Goal: Task Accomplishment & Management: Use online tool/utility

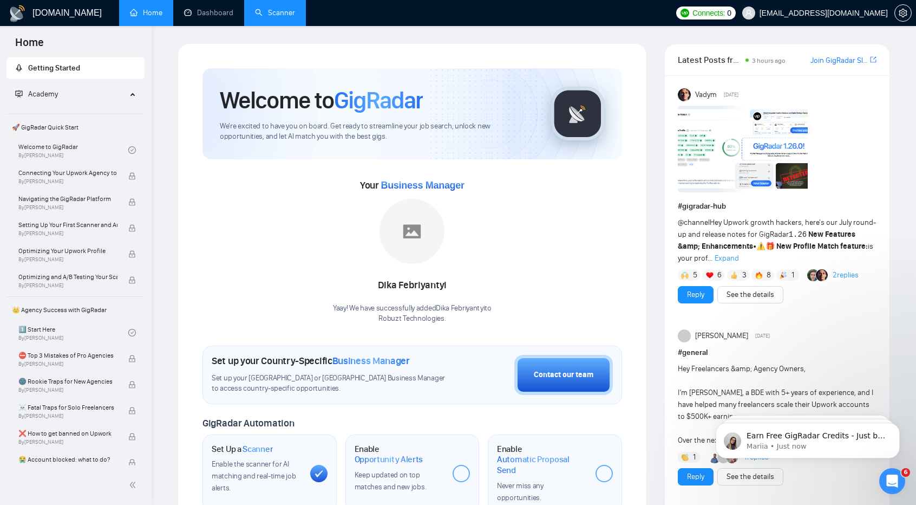
click at [279, 9] on link "Scanner" at bounding box center [275, 12] width 40 height 9
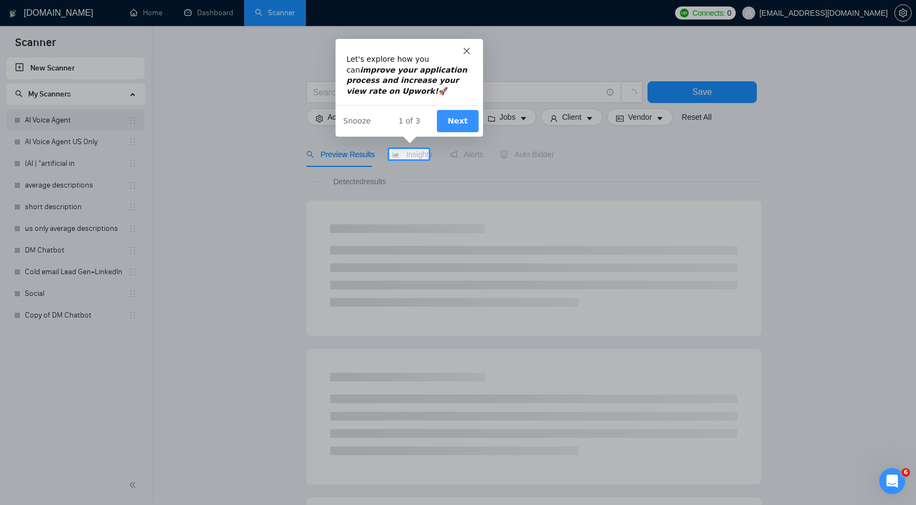
click at [53, 122] on div "Product tour overlay" at bounding box center [458, 252] width 916 height 505
click at [465, 50] on polygon "Close" at bounding box center [465, 50] width 6 height 6
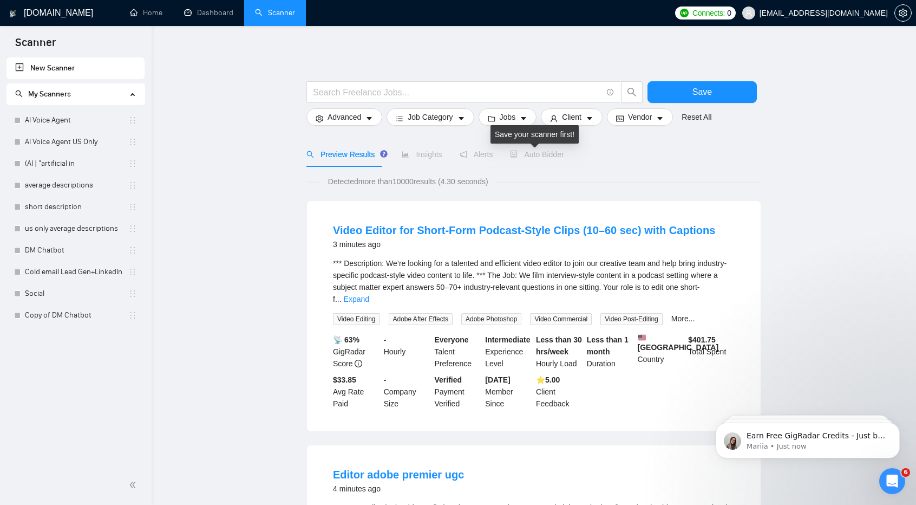
click at [538, 158] on span "Auto Bidder" at bounding box center [537, 154] width 54 height 9
click at [76, 114] on link "AI Voice Agent" at bounding box center [76, 120] width 103 height 22
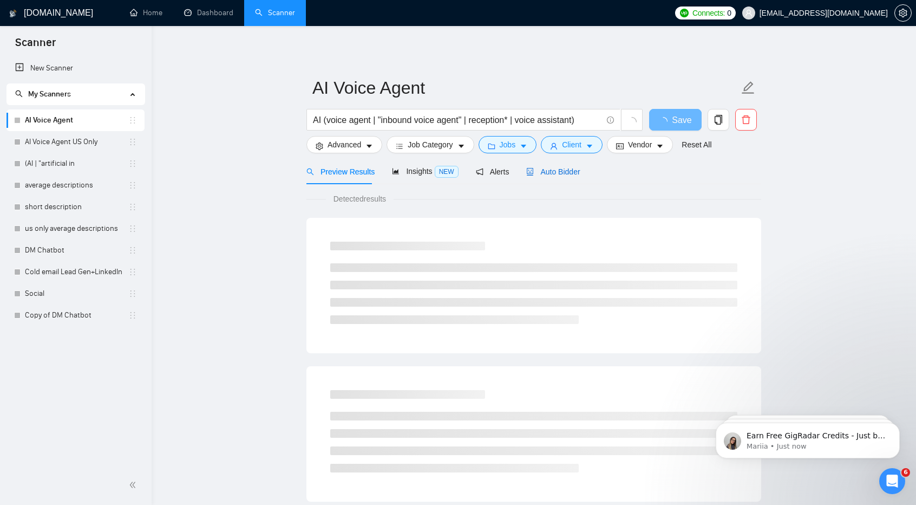
click at [541, 172] on span "Auto Bidder" at bounding box center [553, 171] width 54 height 9
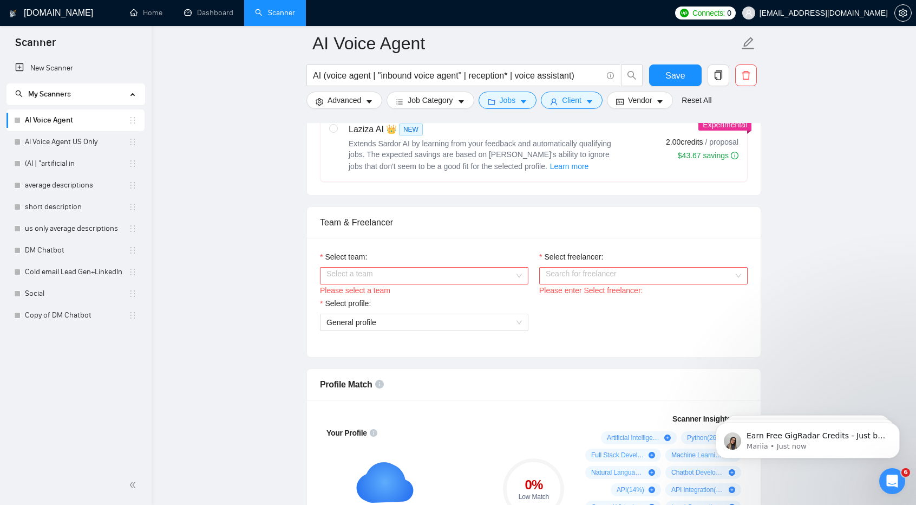
scroll to position [463, 0]
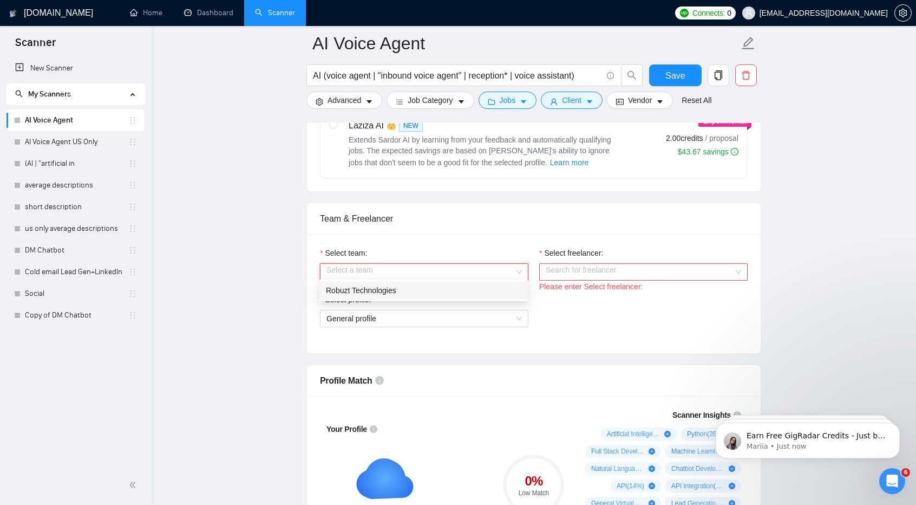
click at [488, 265] on input "Select team:" at bounding box center [421, 272] width 188 height 16
click at [459, 296] on div "Robuzt Technologies" at bounding box center [423, 290] width 208 height 17
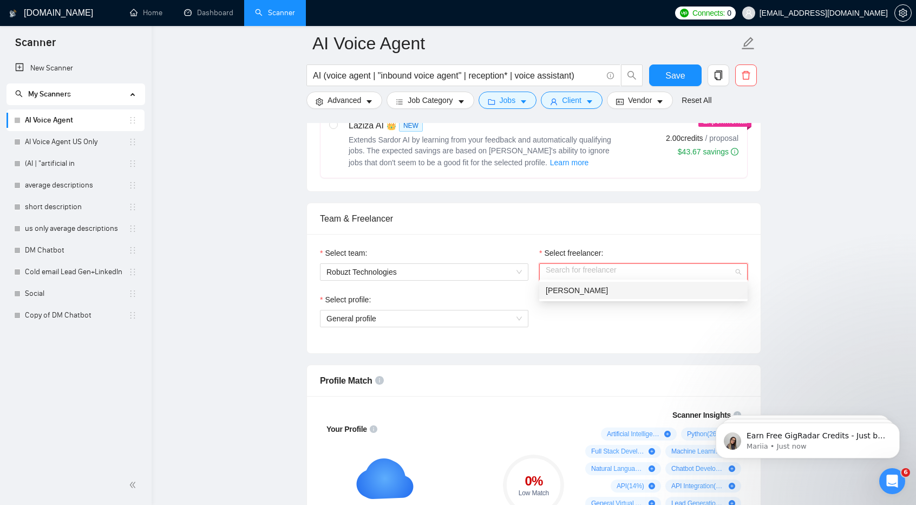
click at [593, 266] on input "Select freelancer:" at bounding box center [640, 272] width 188 height 16
click at [579, 292] on span "[PERSON_NAME]" at bounding box center [577, 290] width 62 height 9
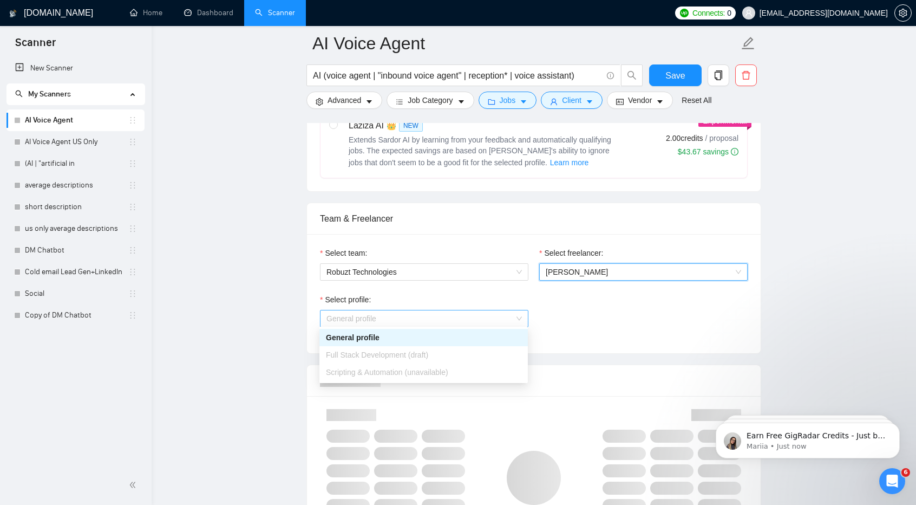
click at [491, 315] on span "General profile" at bounding box center [424, 318] width 195 height 16
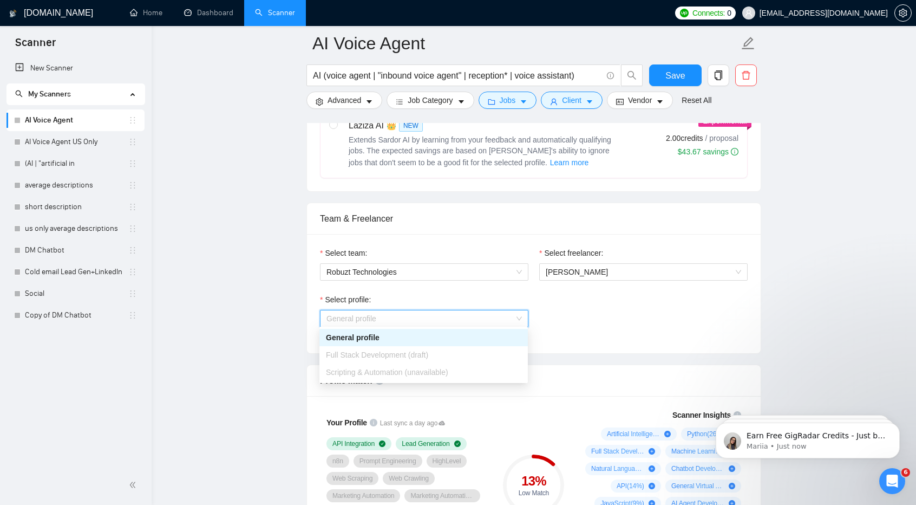
click at [452, 355] on div "Full Stack Development (draft)" at bounding box center [423, 355] width 195 height 12
click at [427, 377] on div "Scripting & Automation (unavailable)" at bounding box center [423, 372] width 195 height 12
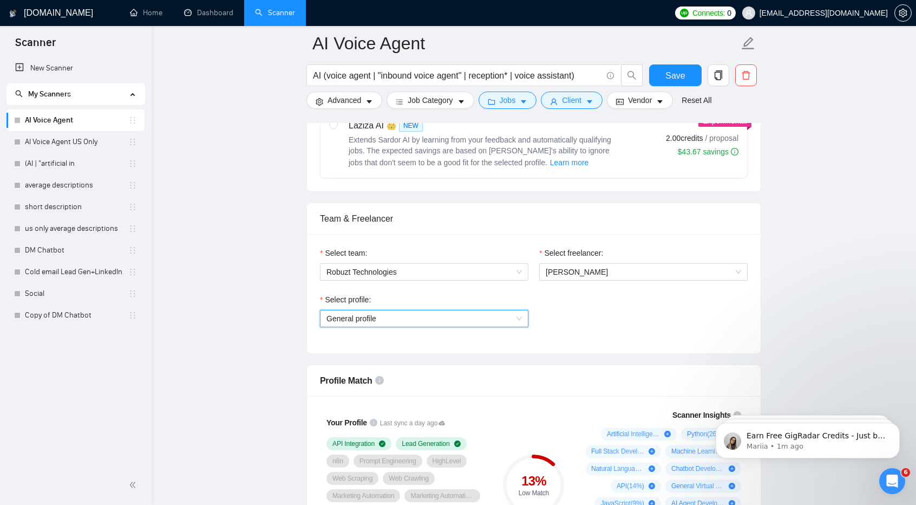
scroll to position [462, 0]
click at [408, 317] on span "General profile" at bounding box center [424, 320] width 195 height 16
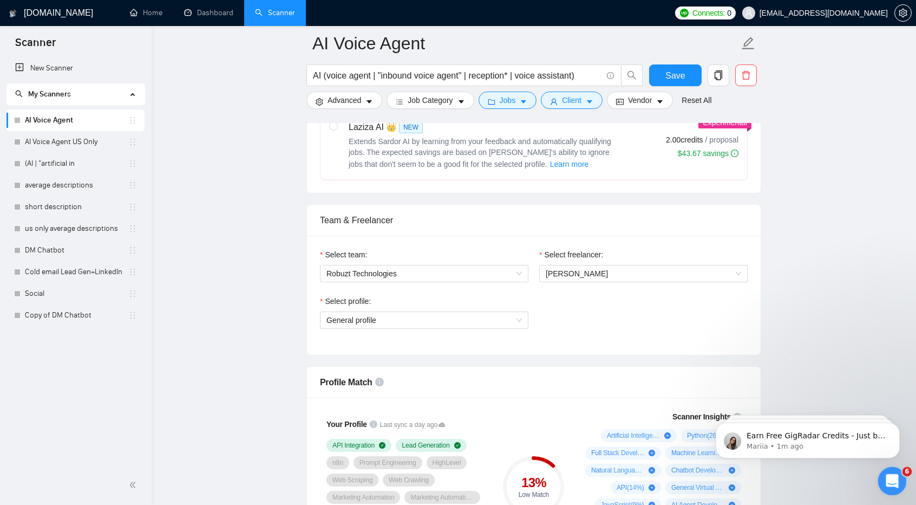
click at [891, 480] on icon "Open Intercom Messenger" at bounding box center [891, 479] width 8 height 9
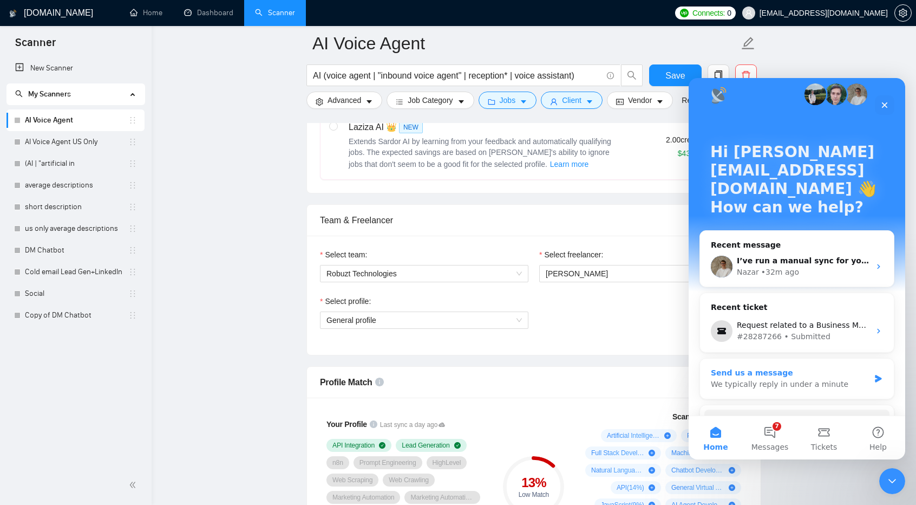
scroll to position [12, 0]
click at [772, 254] on div "I’ve run a manual sync for you. Normally the sync happens automatically every 2…" at bounding box center [803, 259] width 133 height 11
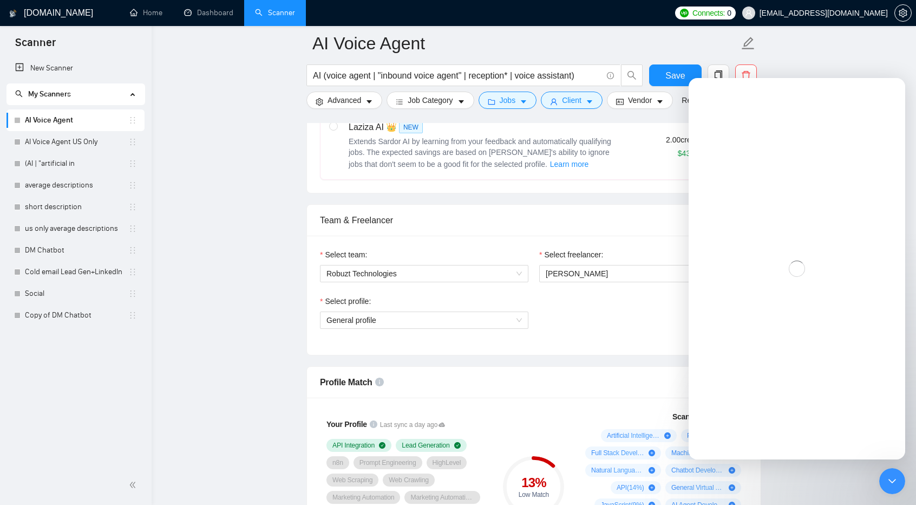
click at [427, 320] on span "General profile" at bounding box center [424, 320] width 195 height 16
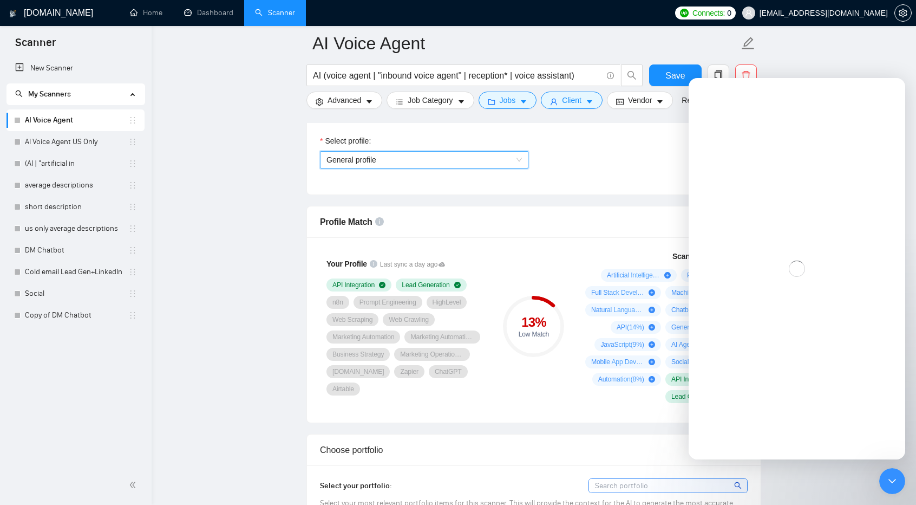
scroll to position [623, 0]
